Goal: Find specific page/section: Find specific page/section

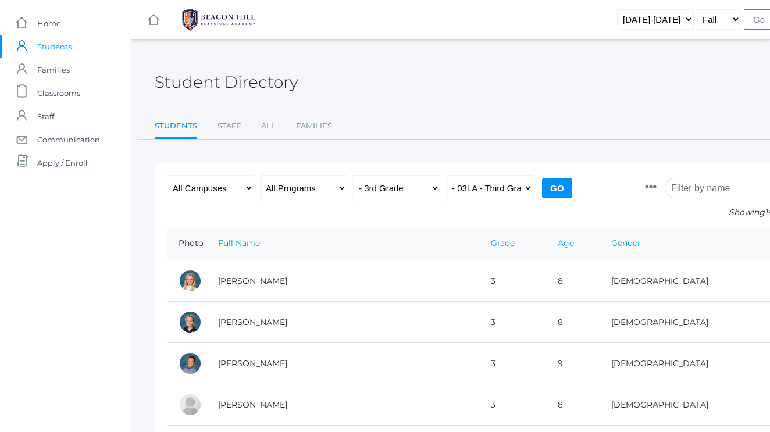
click at [692, 187] on input "search" at bounding box center [728, 188] width 129 height 20
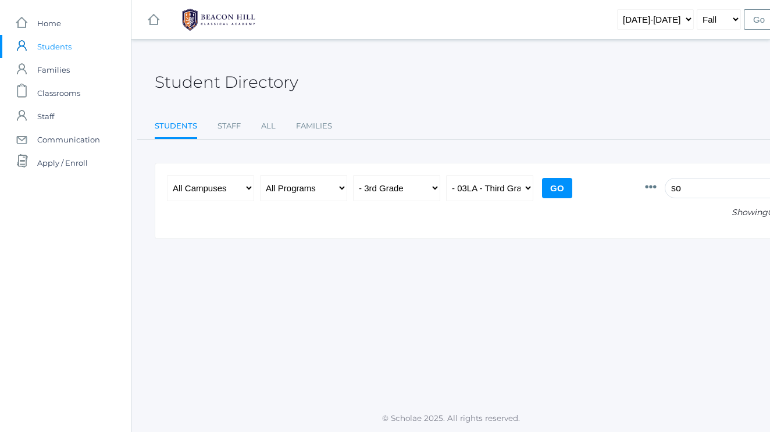
type input "s"
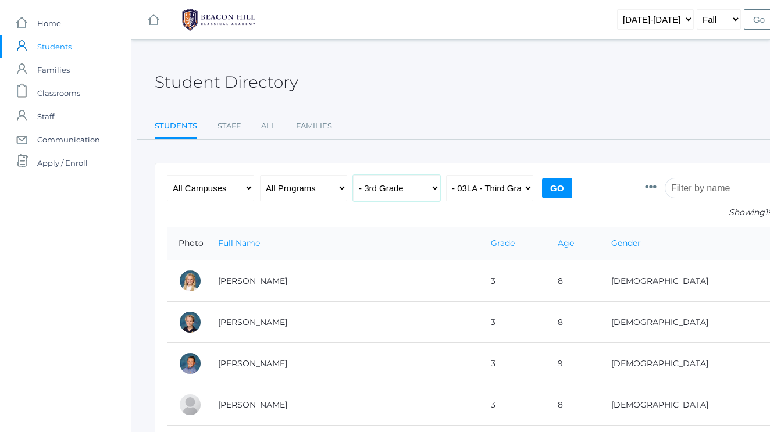
select select "any"
click at [687, 187] on input "search" at bounding box center [728, 188] width 129 height 20
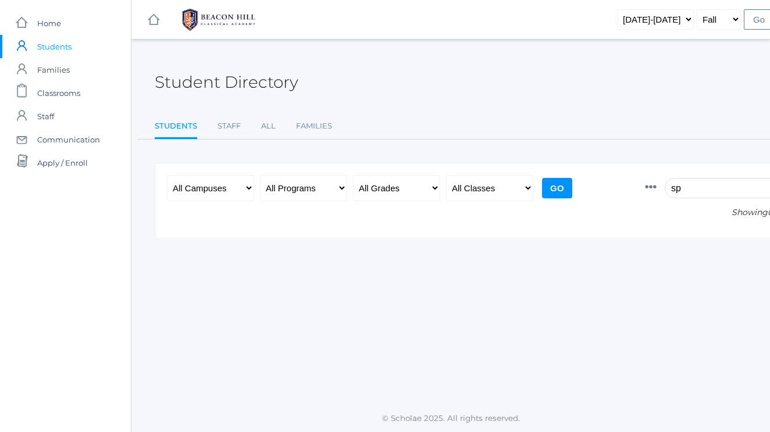
type input "s"
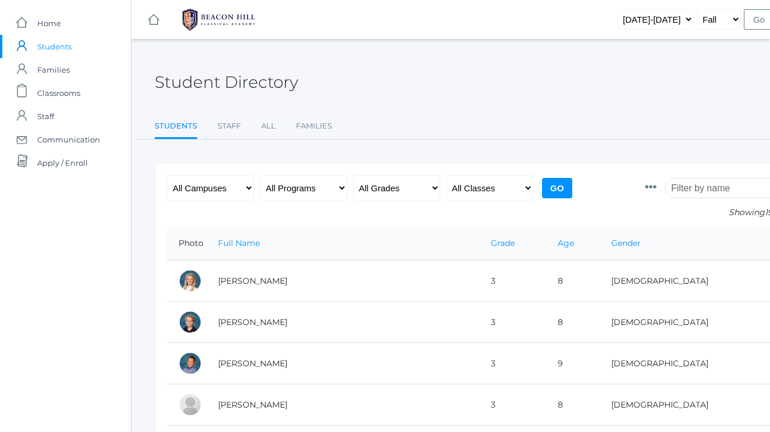
click at [548, 183] on input "Go" at bounding box center [557, 188] width 30 height 20
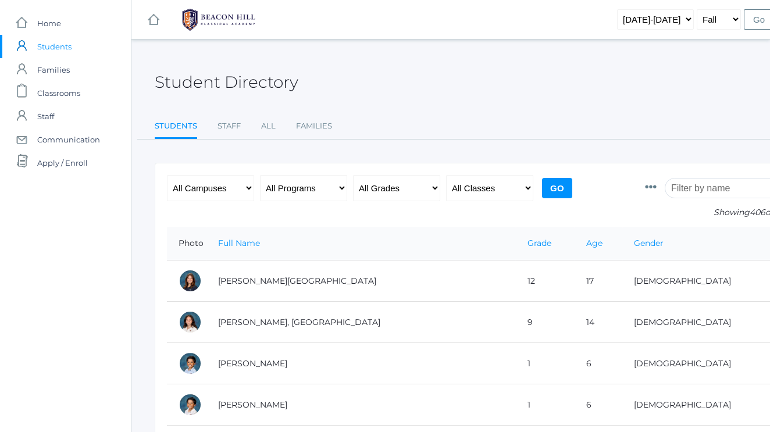
click at [703, 183] on input "search" at bounding box center [728, 188] width 129 height 20
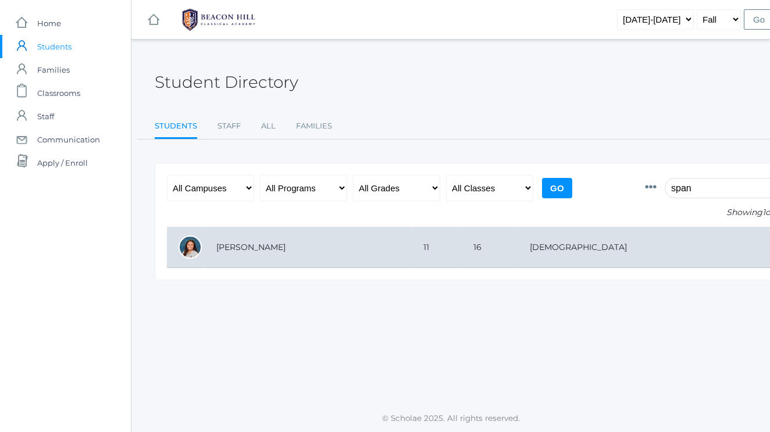
type input "span"
click at [320, 245] on td "[PERSON_NAME]" at bounding box center [308, 247] width 207 height 41
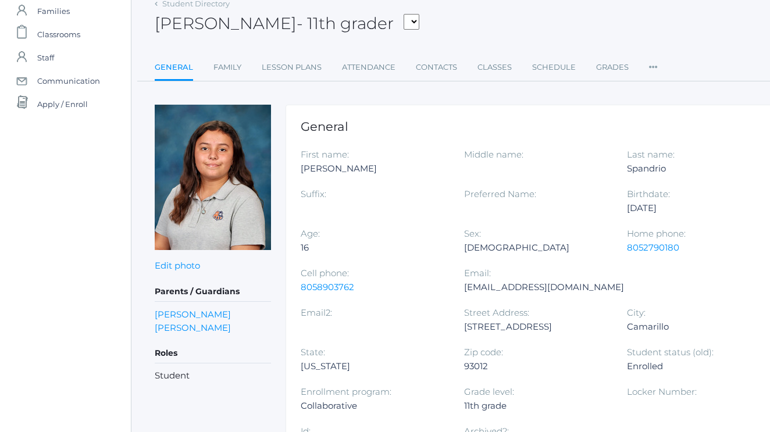
scroll to position [59, 0]
